Goal: Task Accomplishment & Management: Manage account settings

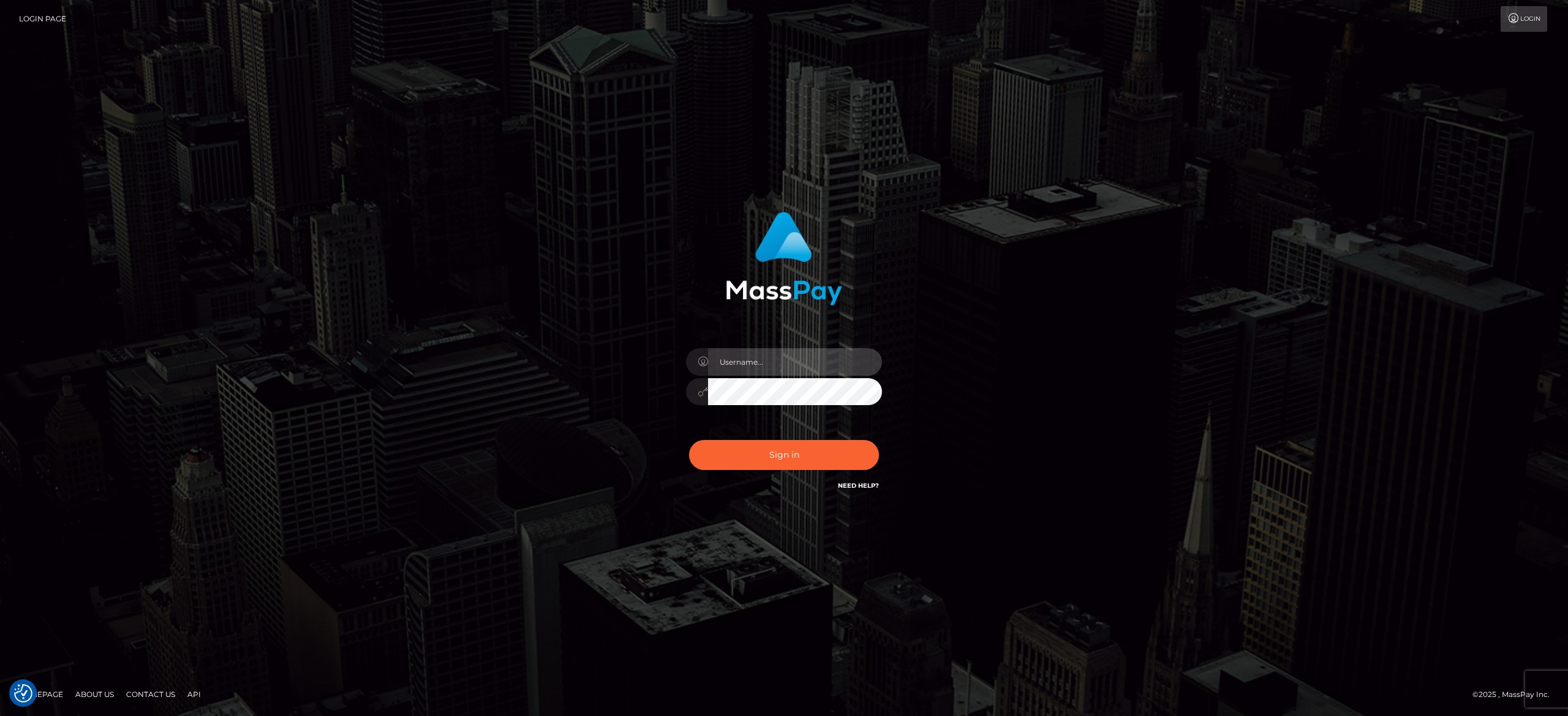
type input "[PERSON_NAME].[PERSON_NAME]"
click at [777, 448] on button "Sign in" at bounding box center [784, 455] width 190 height 30
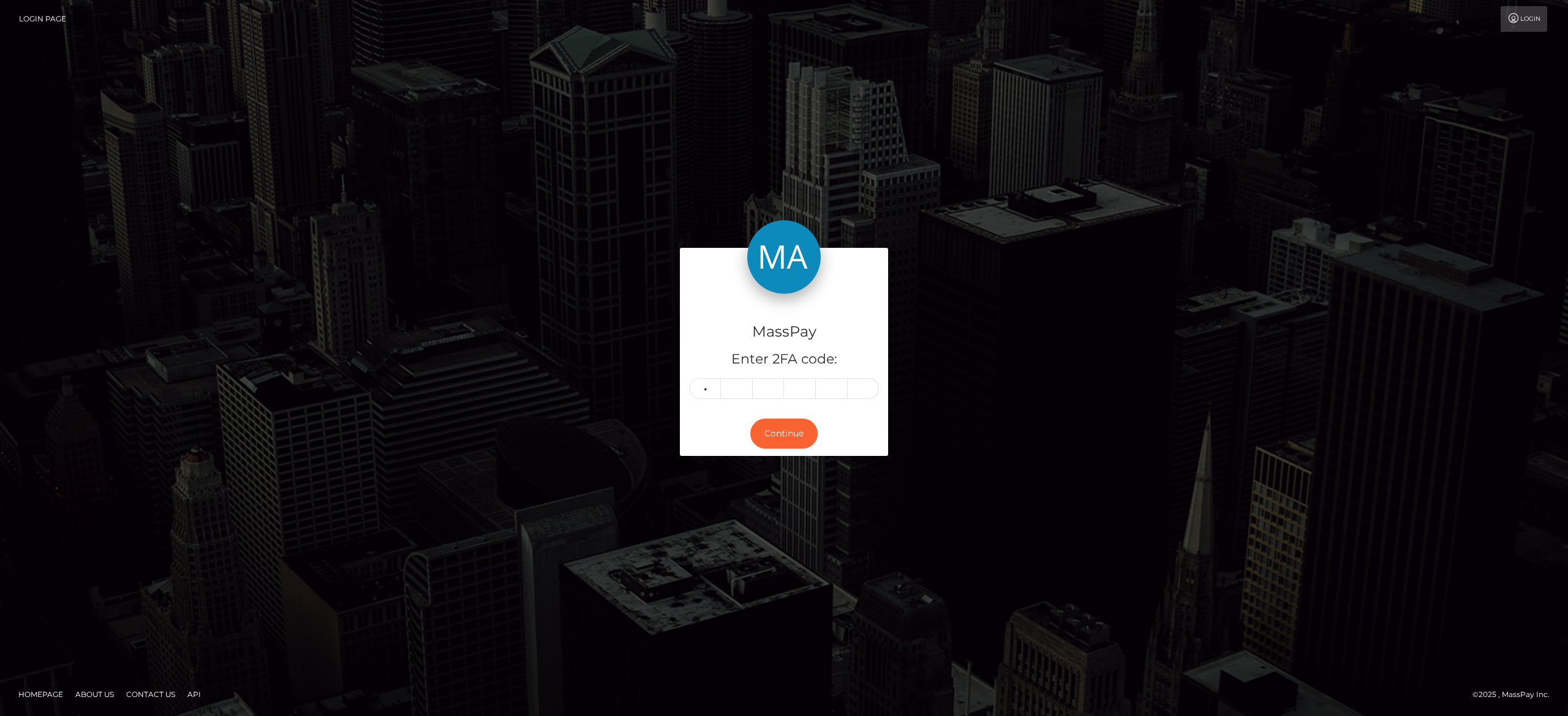
type input "4"
type input "3"
type input "5"
type input "1"
type input "7"
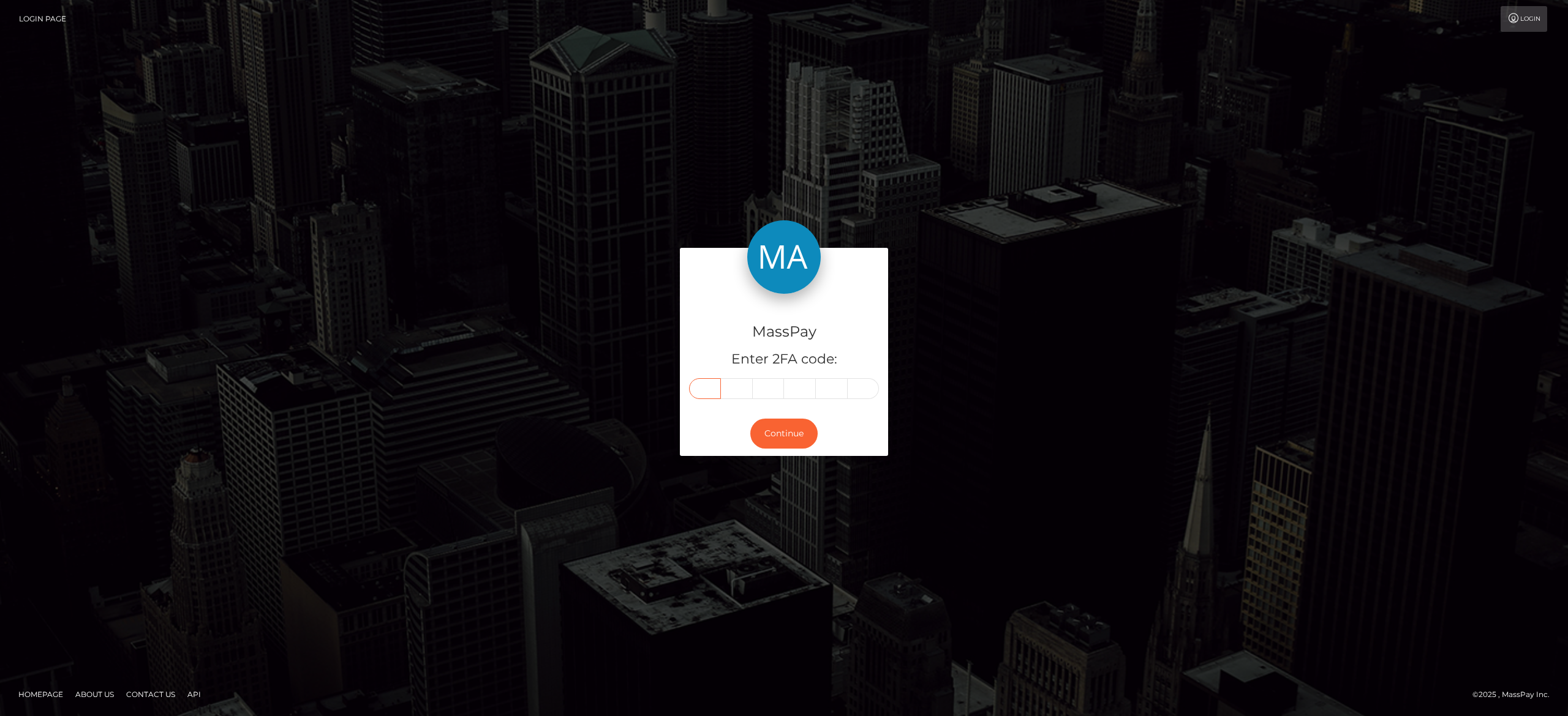
type input "4"
type input "6"
type input "3"
type input "5"
type input "1"
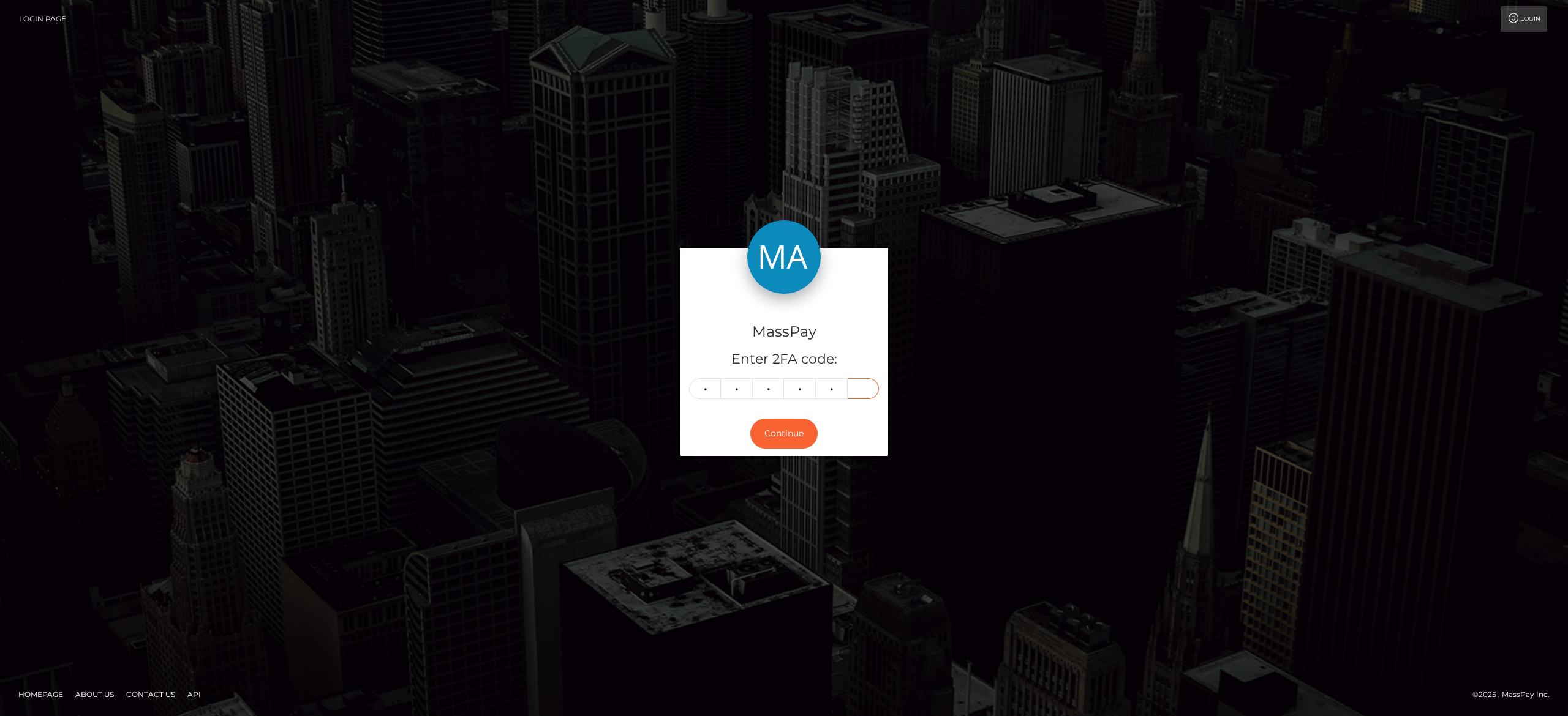
type input "7"
